Goal: Check status: Check status

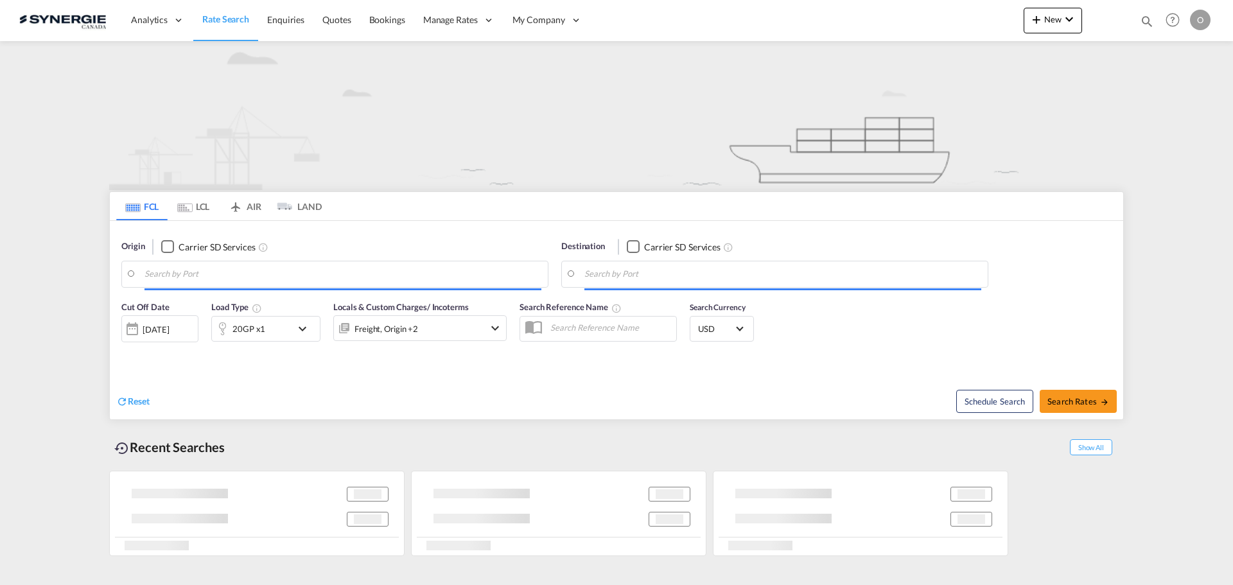
click at [1148, 22] on md-icon "icon-magnify" at bounding box center [1147, 21] width 14 height 14
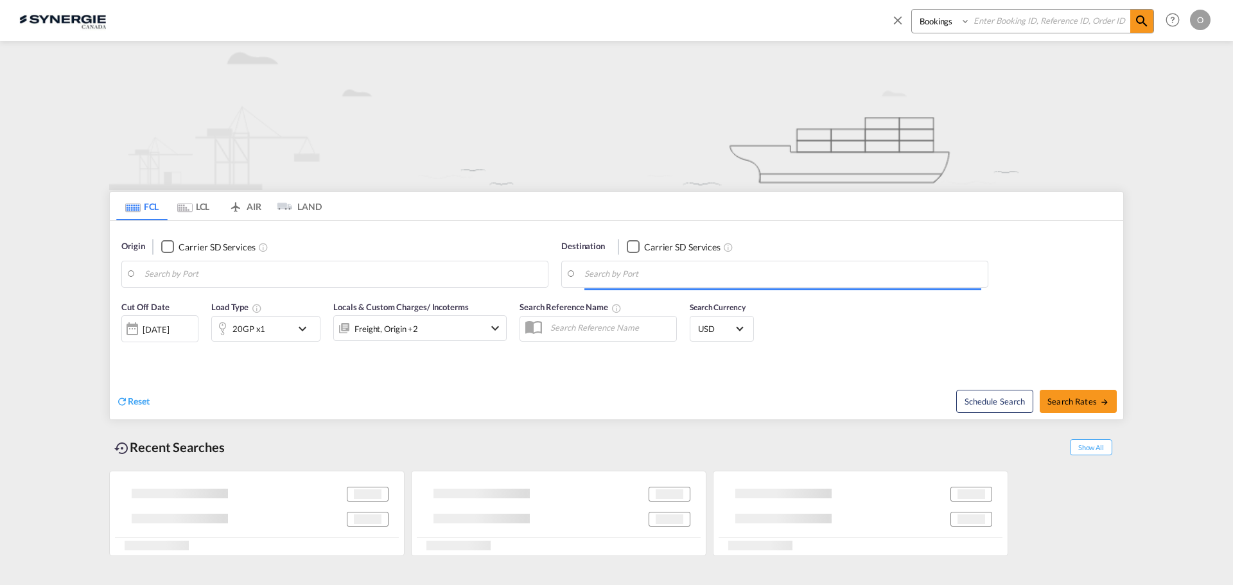
type input "Saskatoon, SK, CASAK"
type input "Navegantes, BRNVT"
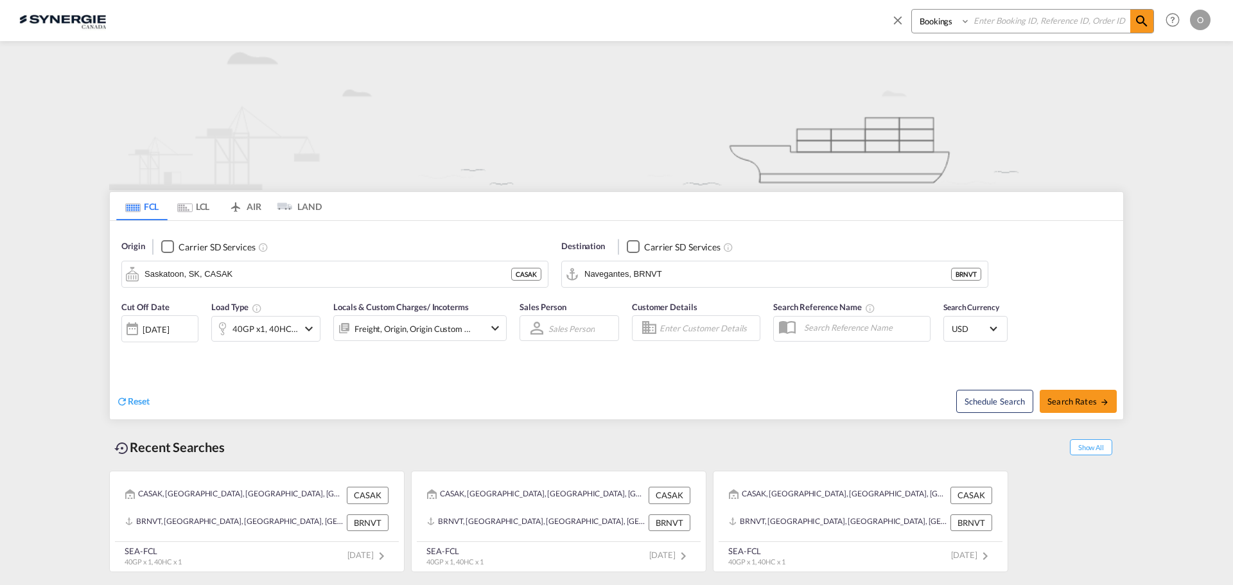
click at [948, 30] on select "Bookings Quotes Enquiries" at bounding box center [942, 21] width 61 height 23
select select "Quotes"
click at [912, 10] on select "Bookings Quotes Enquiries" at bounding box center [942, 21] width 61 height 23
click at [981, 29] on input at bounding box center [1050, 21] width 160 height 22
paste input "SYC000014545"
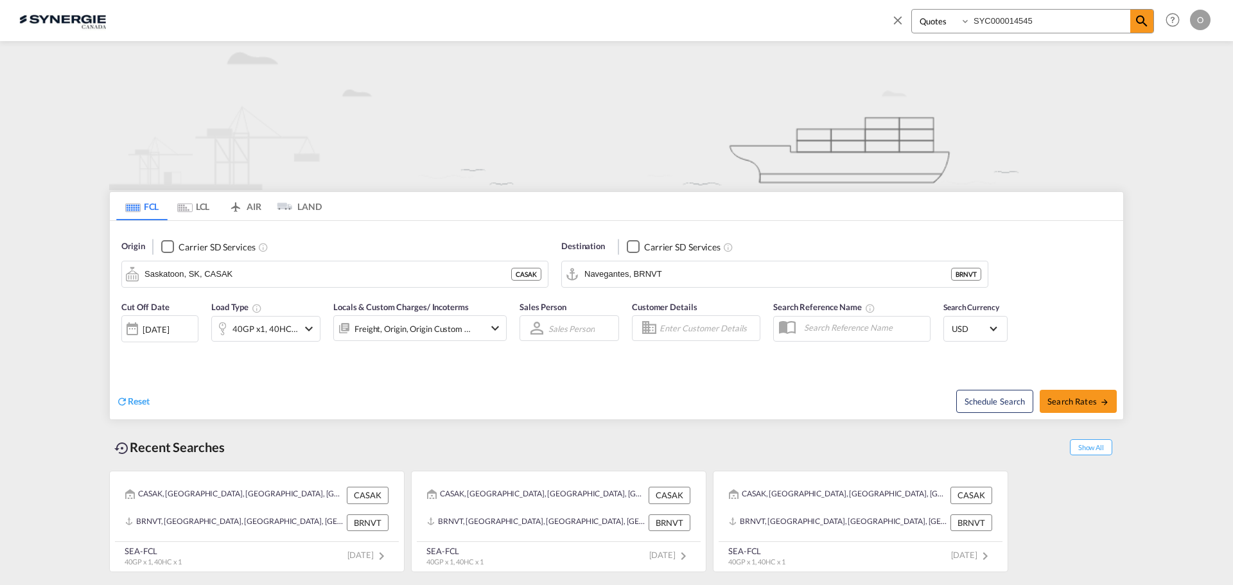
type input "SYC000014545"
click at [1151, 30] on span at bounding box center [1141, 21] width 23 height 23
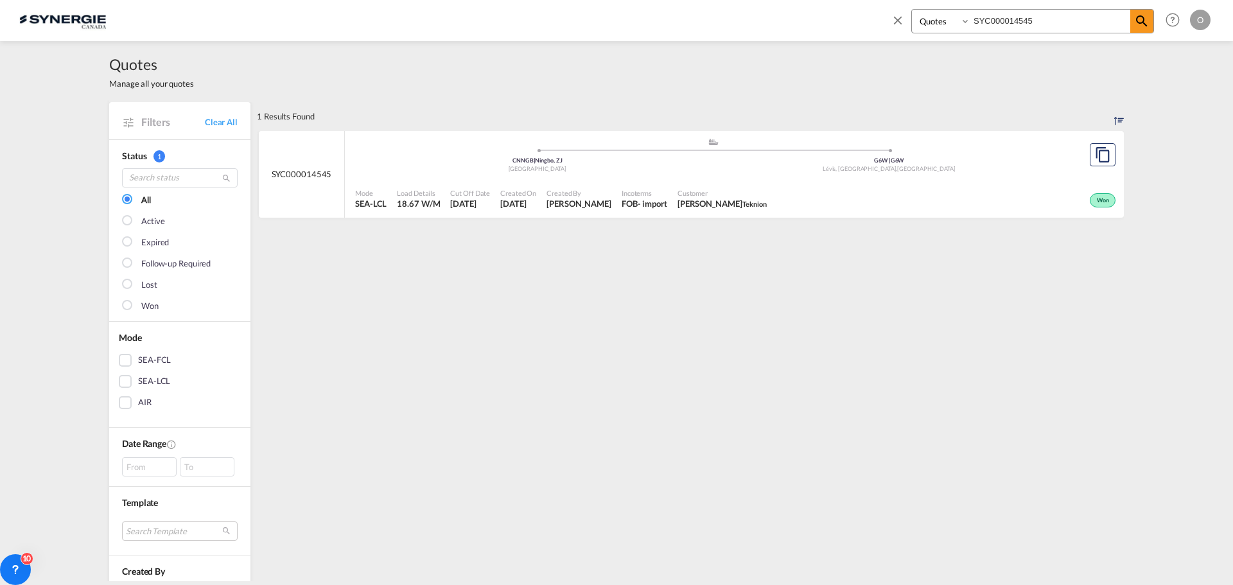
click at [555, 175] on div ".a{fill:#aaa8ad;} .a{fill:#aaa8ad;} CNNGB | Ningbo, ZJ China G6W | G6W Lévis, Q…" at bounding box center [713, 156] width 716 height 39
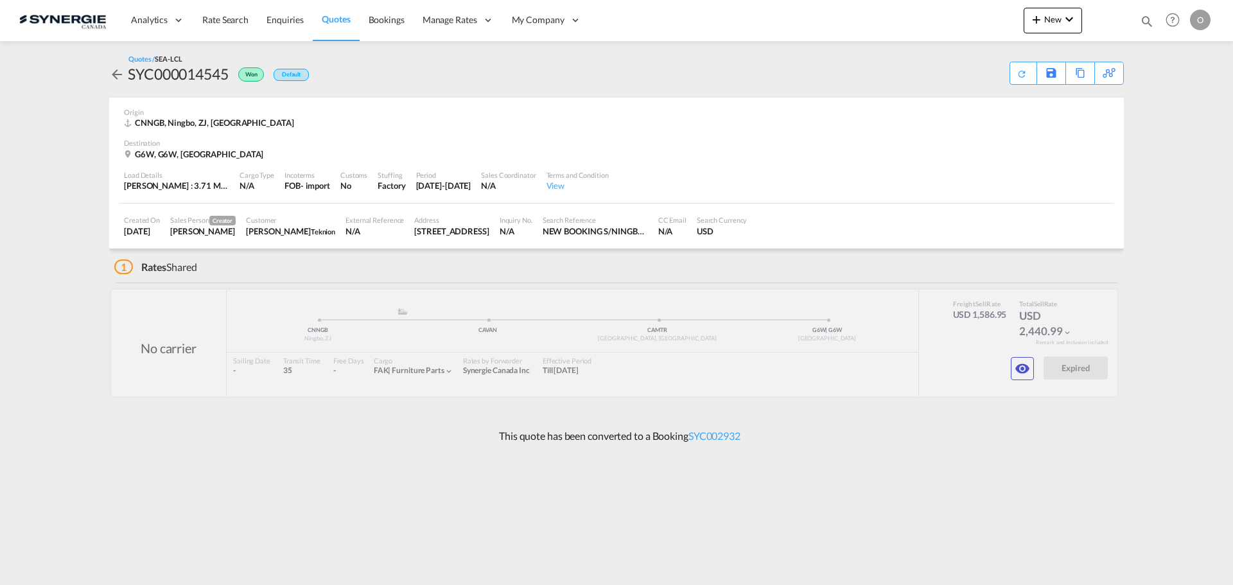
click at [1029, 369] on md-icon "icon-eye" at bounding box center [1022, 368] width 15 height 15
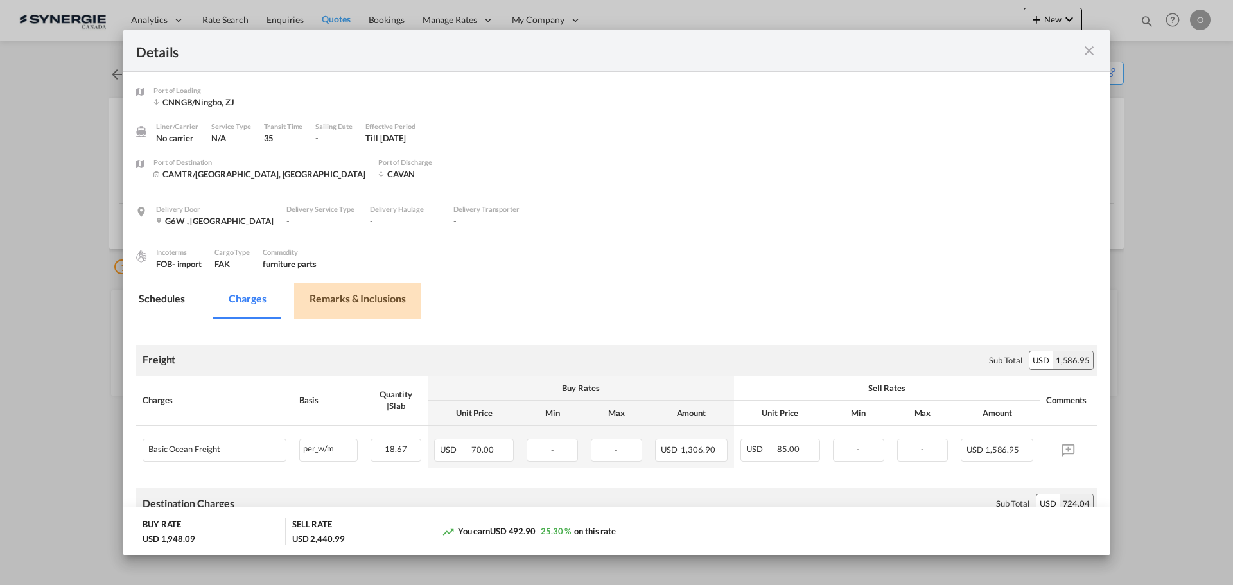
click at [354, 301] on md-tab-item "Remarks & Inclusions" at bounding box center [357, 300] width 127 height 35
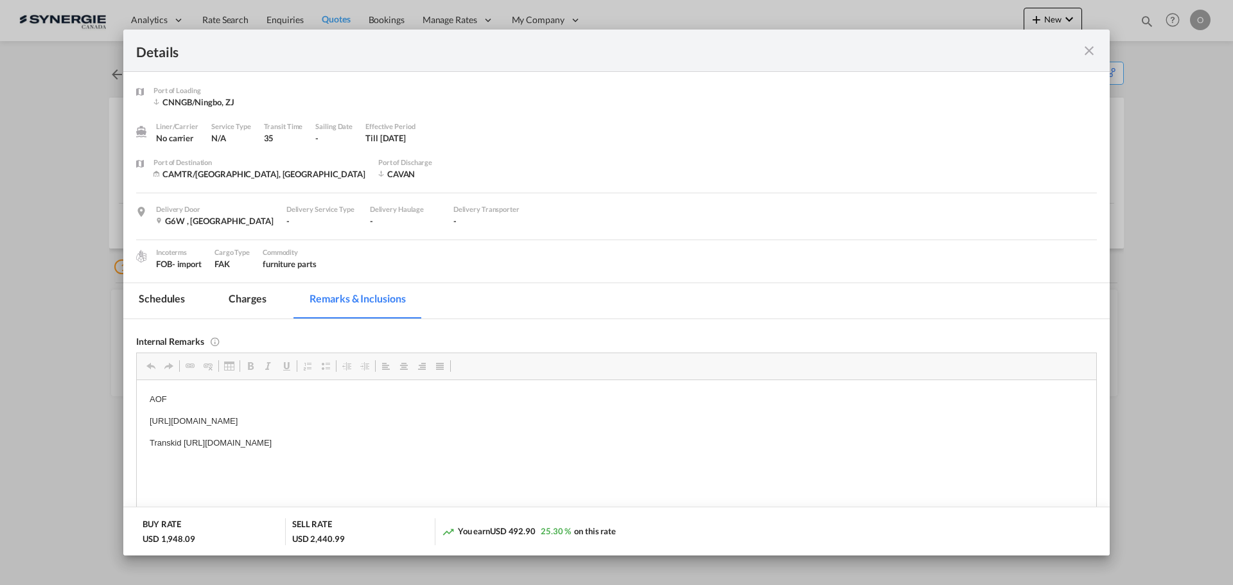
drag, startPoint x: 513, startPoint y: 441, endPoint x: 184, endPoint y: 444, distance: 328.8
click at [184, 444] on p "Transkid [URL][DOMAIN_NAME]" at bounding box center [617, 442] width 934 height 13
copy p "[URL][DOMAIN_NAME]"
click at [1094, 51] on md-icon "icon-close fg-AAA8AD m-0 cursor" at bounding box center [1088, 50] width 15 height 15
